Goal: Information Seeking & Learning: Find specific fact

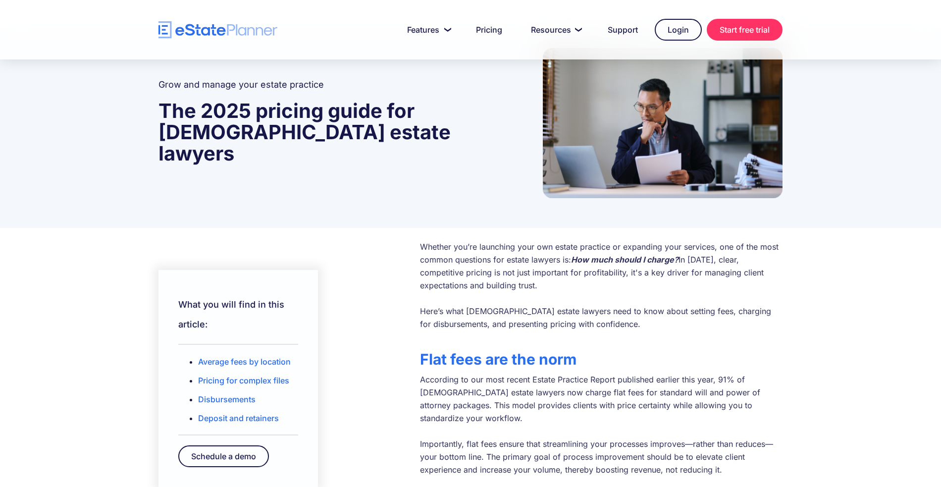
scroll to position [234, 0]
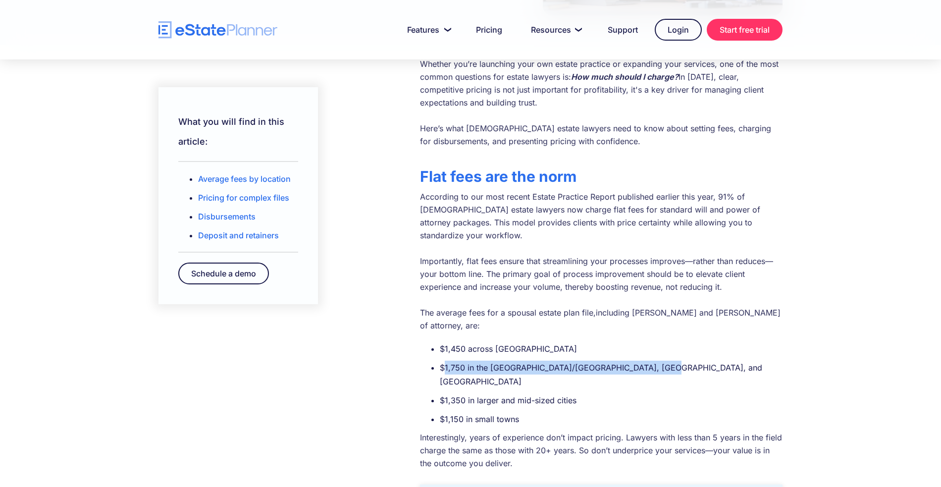
drag, startPoint x: 679, startPoint y: 317, endPoint x: 446, endPoint y: 320, distance: 232.7
click at [446, 360] on li "$1,750 in the [GEOGRAPHIC_DATA]/[GEOGRAPHIC_DATA], [GEOGRAPHIC_DATA], and [GEOG…" at bounding box center [611, 374] width 343 height 28
click at [458, 360] on li "$1,750 in the [GEOGRAPHIC_DATA]/[GEOGRAPHIC_DATA], [GEOGRAPHIC_DATA], and [GEOG…" at bounding box center [611, 374] width 343 height 28
drag, startPoint x: 463, startPoint y: 320, endPoint x: 437, endPoint y: 321, distance: 26.3
click at [437, 342] on ul "$1,450 across [GEOGRAPHIC_DATA] $1,750 in the [GEOGRAPHIC_DATA]/[GEOGRAPHIC_DAT…" at bounding box center [601, 384] width 362 height 84
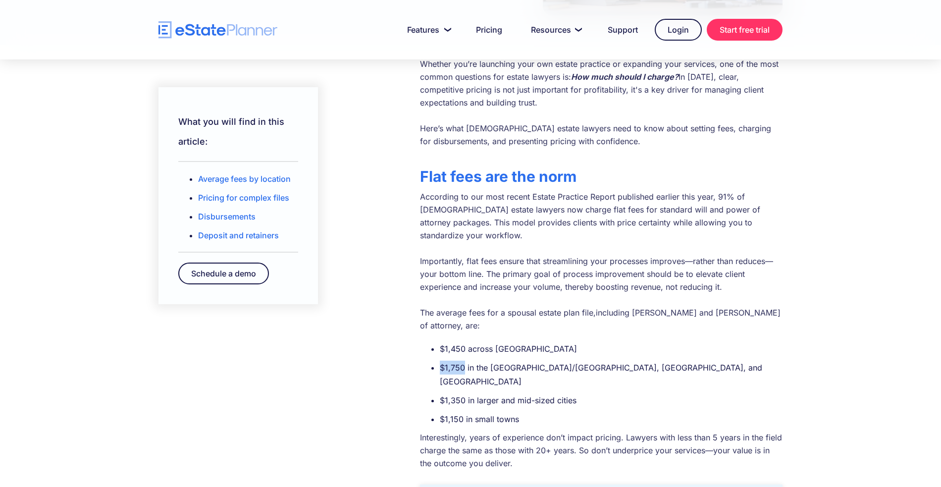
click at [233, 67] on div "What you will find in this article: Average fees by location Pricing for comple…" at bounding box center [246, 185] width 177 height 237
